Goal: Participate in discussion: Engage in conversation with other users on a specific topic

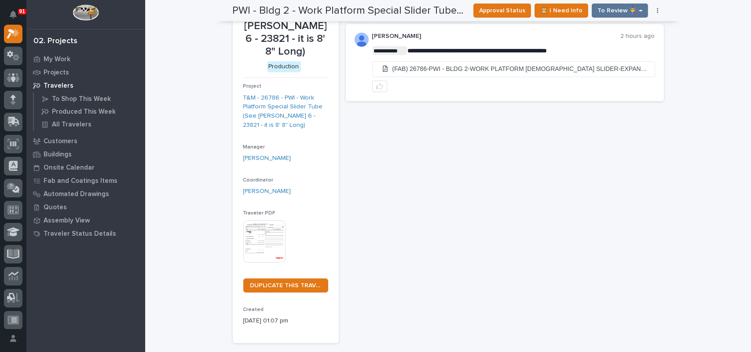
scroll to position [56, 0]
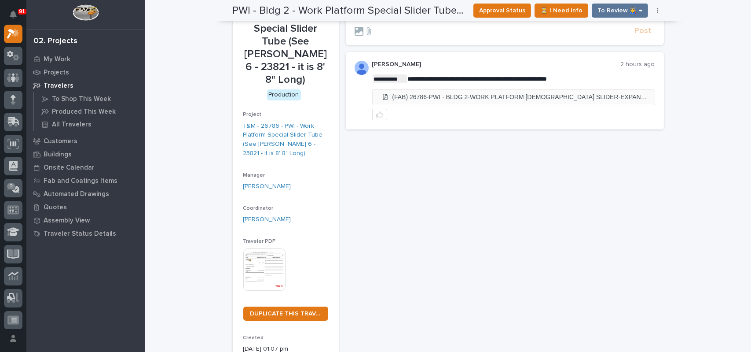
click at [501, 91] on li "(FAB) 26786-PWI - BLDG 2-WORK PLATFORM [DEMOGRAPHIC_DATA] SLIDER-EXPANDABLE CRO…" at bounding box center [514, 97] width 282 height 15
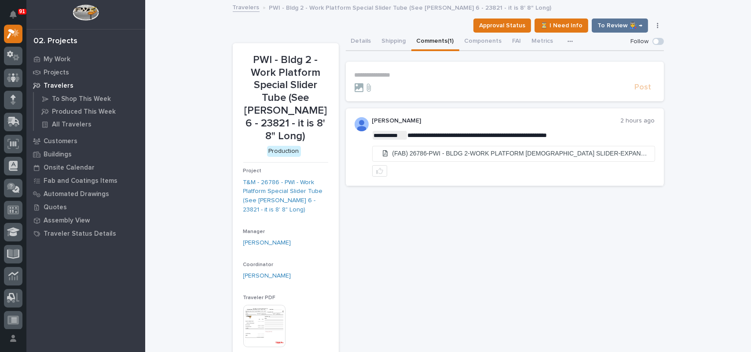
click at [444, 75] on p "**********" at bounding box center [505, 74] width 301 height 7
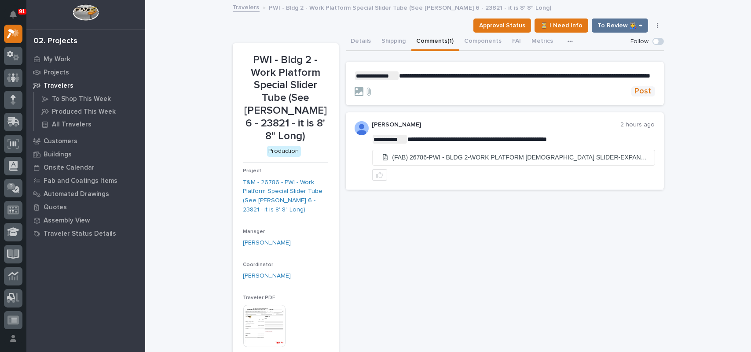
click at [635, 96] on span "Post" at bounding box center [643, 91] width 17 height 10
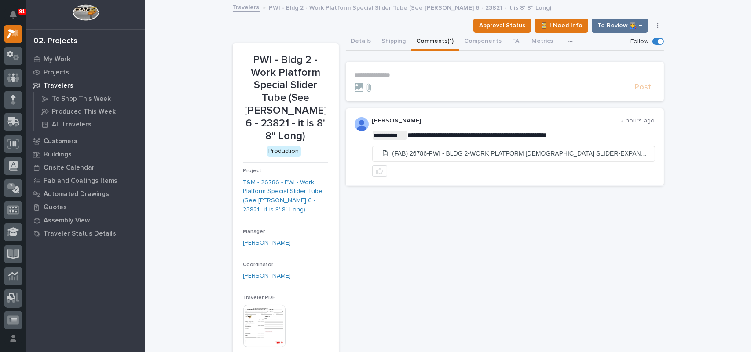
click at [438, 42] on button "Comments (1)" at bounding box center [436, 42] width 48 height 18
click at [384, 41] on button "Shipping" at bounding box center [394, 42] width 35 height 18
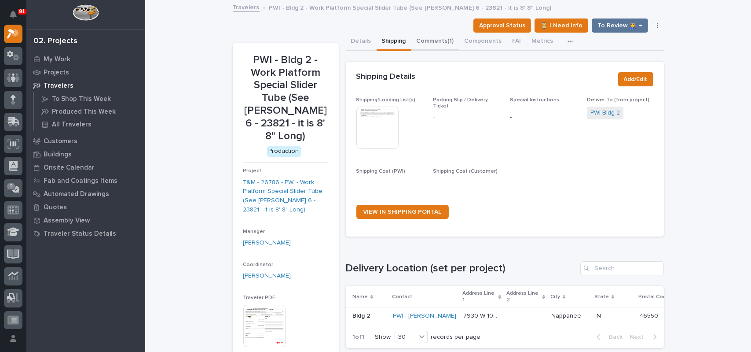
click at [432, 40] on button "Comments (1)" at bounding box center [436, 42] width 48 height 18
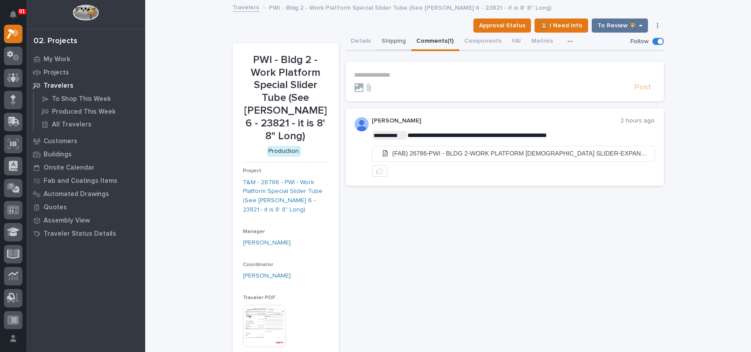
click at [391, 39] on button "Shipping" at bounding box center [394, 42] width 35 height 18
